Goal: Transaction & Acquisition: Download file/media

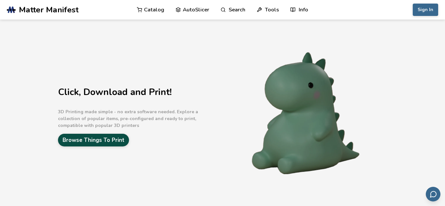
click at [97, 138] on link "Browse Things To Print" at bounding box center [93, 140] width 71 height 13
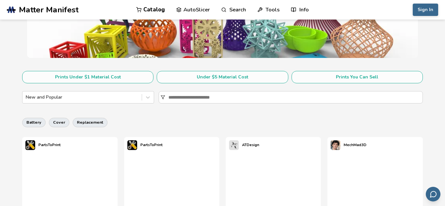
scroll to position [86, 0]
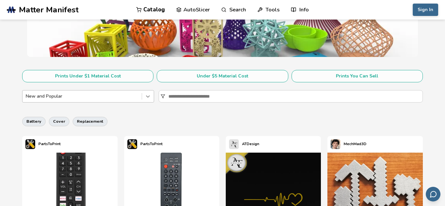
click at [147, 98] on icon at bounding box center [147, 96] width 7 height 7
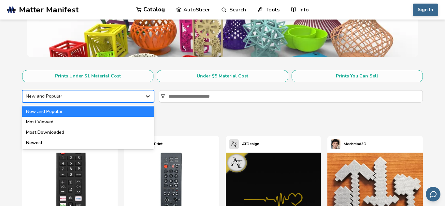
click at [147, 98] on icon at bounding box center [147, 96] width 7 height 7
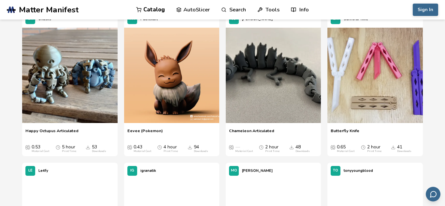
scroll to position [818, 0]
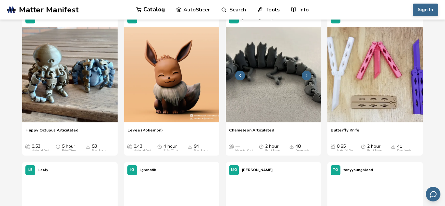
click at [282, 70] on img at bounding box center [273, 74] width 95 height 95
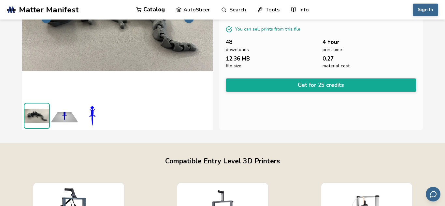
scroll to position [90, 0]
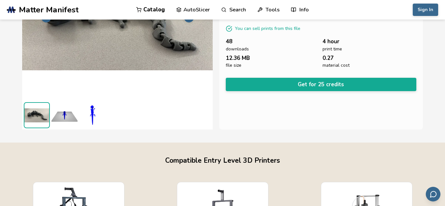
click at [91, 115] on img at bounding box center [92, 115] width 26 height 26
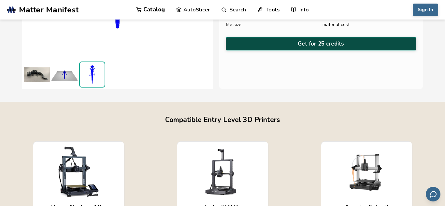
scroll to position [0, 0]
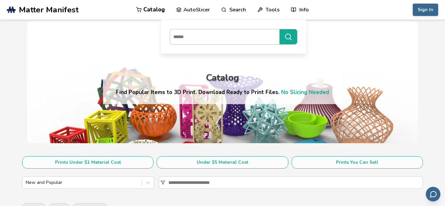
click at [211, 39] on input at bounding box center [223, 37] width 106 height 12
type input "****"
click at [283, 38] on button "****" at bounding box center [288, 36] width 18 height 15
